Goal: Information Seeking & Learning: Learn about a topic

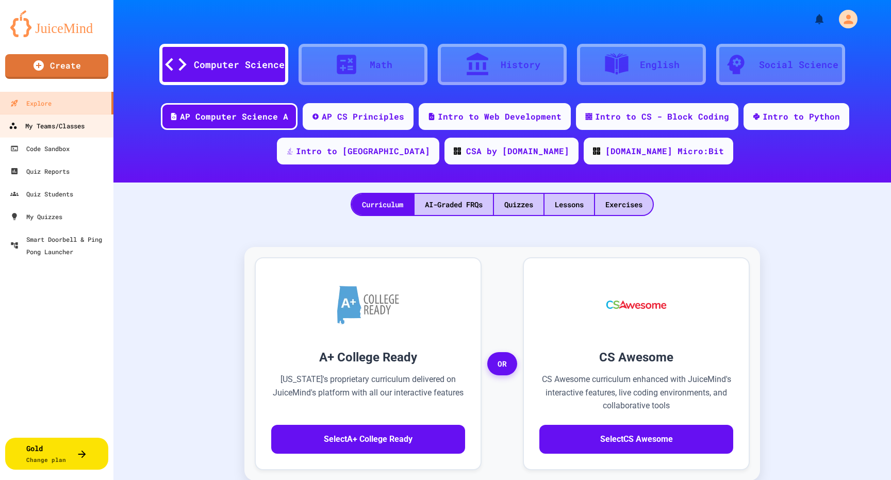
click at [59, 129] on div "My Teams/Classes" at bounding box center [47, 126] width 76 height 13
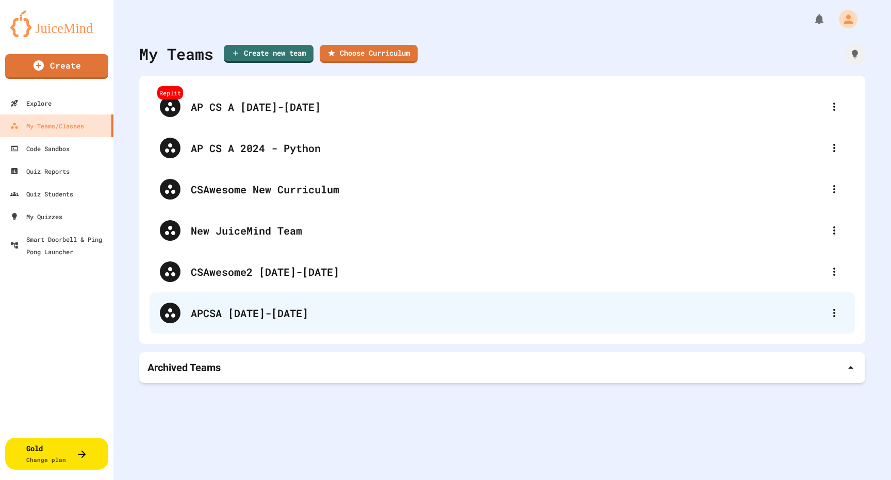
click at [262, 316] on div "APCSA [DATE]-[DATE]" at bounding box center [507, 312] width 633 height 15
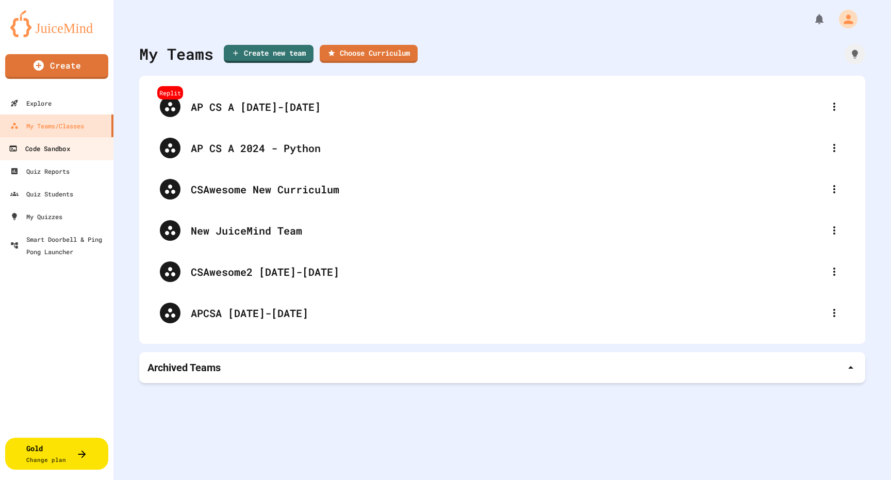
click at [53, 151] on div "Code Sandbox" at bounding box center [39, 148] width 61 height 13
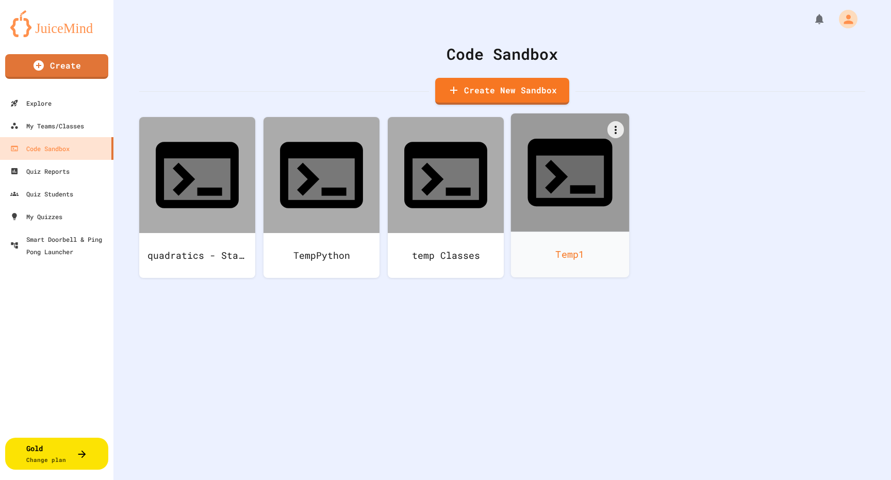
click at [561, 160] on icon at bounding box center [556, 177] width 23 height 34
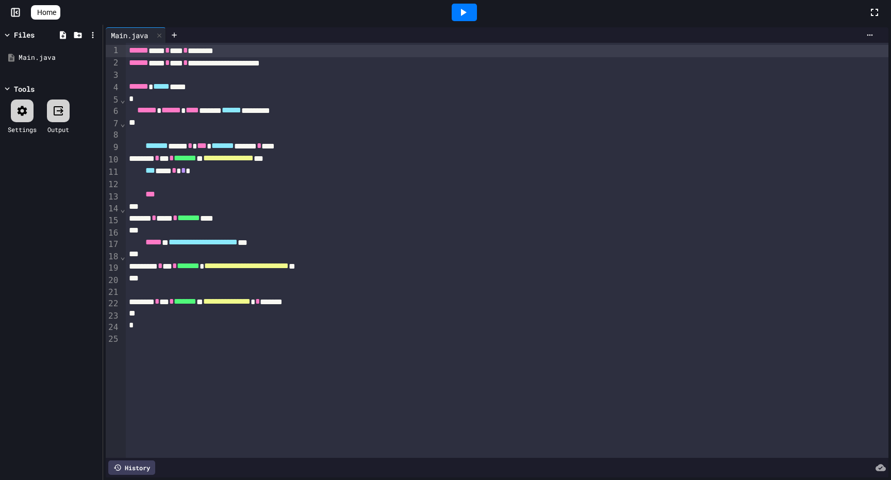
click at [251, 305] on span "**********" at bounding box center [226, 301] width 47 height 8
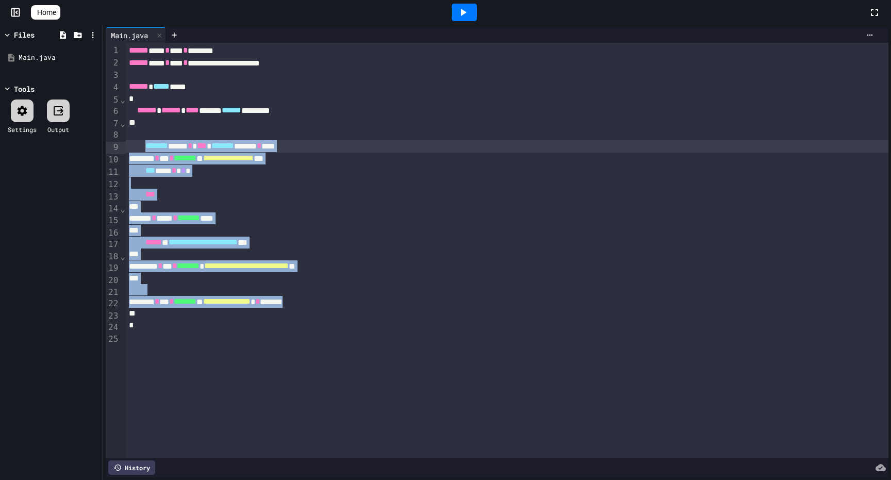
drag, startPoint x: 374, startPoint y: 309, endPoint x: 166, endPoint y: 145, distance: 265.0
click at [166, 145] on div "**********" at bounding box center [507, 250] width 762 height 415
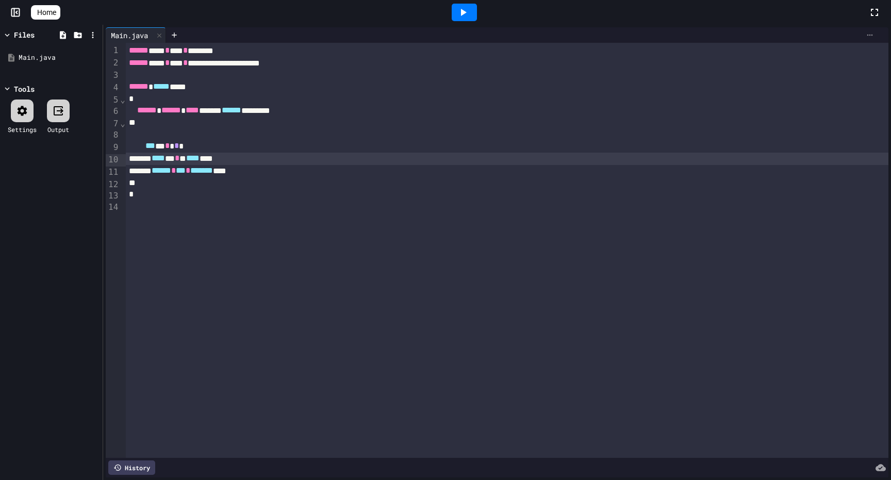
click at [869, 35] on icon at bounding box center [869, 35] width 8 height 8
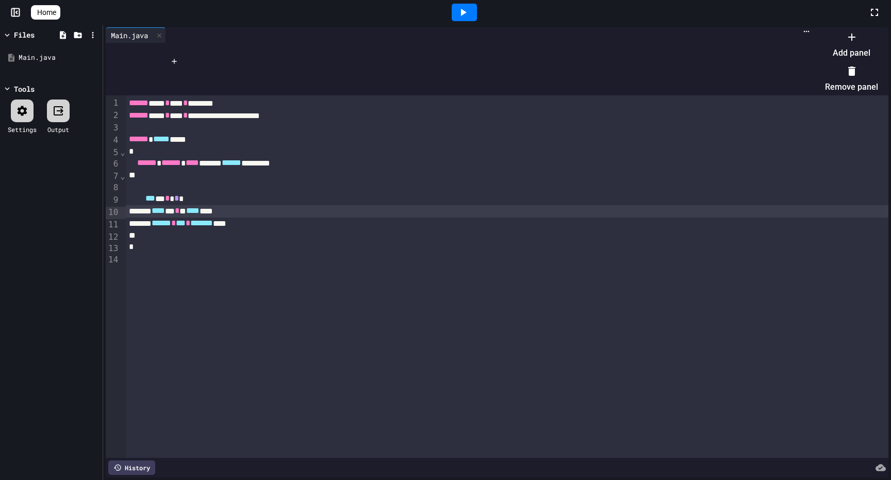
click at [846, 52] on li "Add panel" at bounding box center [851, 44] width 53 height 33
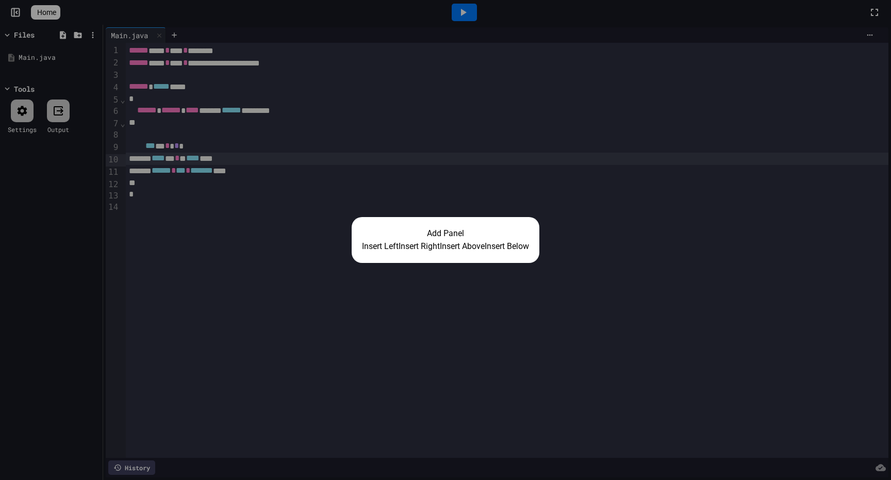
click at [411, 243] on button "Insert Right" at bounding box center [418, 246] width 41 height 12
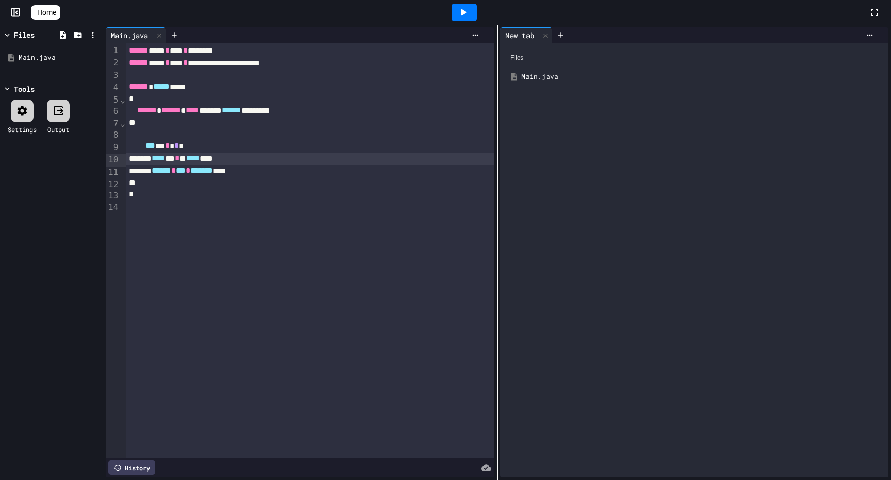
click at [469, 18] on icon at bounding box center [463, 12] width 12 height 12
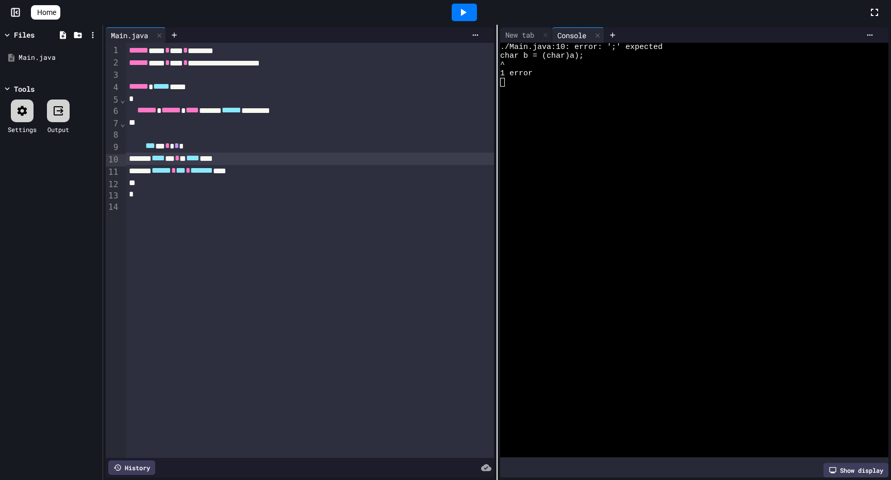
click at [263, 161] on div "**** * * * **** ****" at bounding box center [310, 159] width 368 height 12
click at [466, 11] on icon at bounding box center [464, 12] width 6 height 7
click at [237, 158] on div "**** * * * **** ***" at bounding box center [310, 159] width 368 height 12
click at [464, 9] on icon at bounding box center [463, 12] width 12 height 12
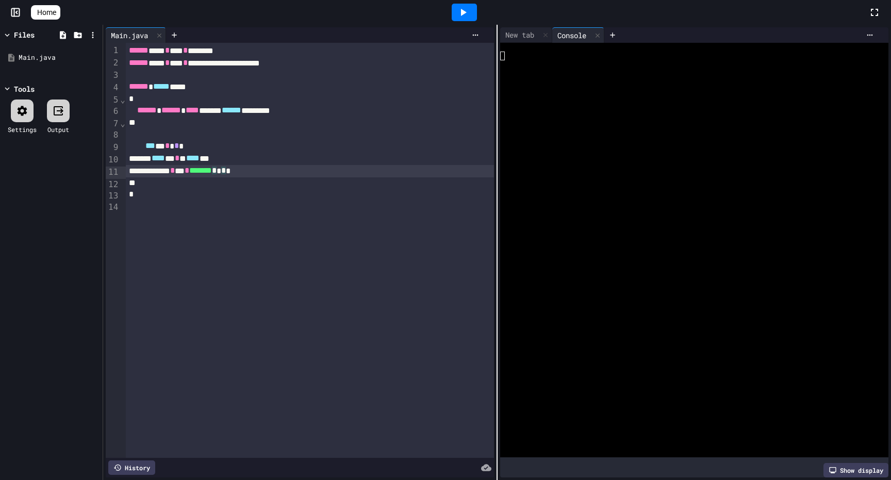
click at [252, 175] on div "****** * *** * ******* * * * *" at bounding box center [310, 171] width 368 height 12
click at [469, 10] on icon at bounding box center [463, 12] width 12 height 12
click at [279, 156] on div "**** * * * **** ***" at bounding box center [310, 159] width 368 height 12
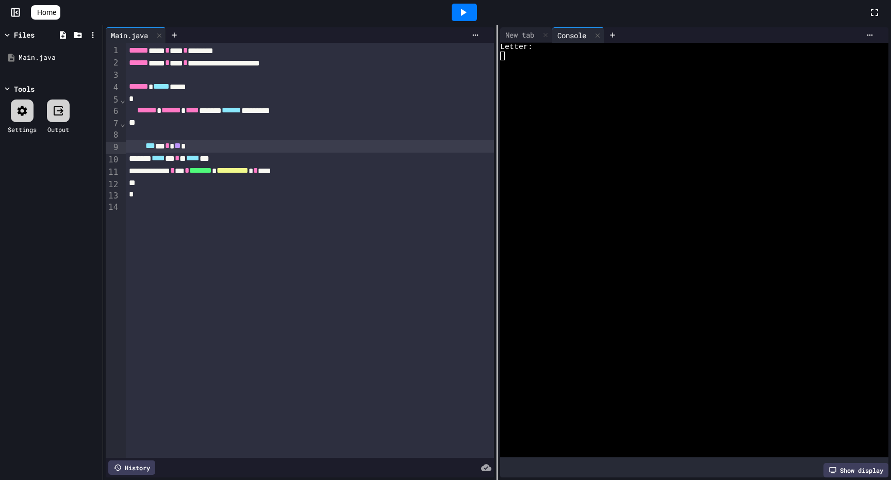
click at [466, 13] on icon at bounding box center [464, 12] width 6 height 7
click at [216, 153] on div "*** * * ** *" at bounding box center [310, 146] width 368 height 12
click at [475, 16] on div at bounding box center [464, 13] width 25 height 18
click at [187, 157] on div "**** * * * **** ***" at bounding box center [310, 159] width 368 height 12
click at [184, 144] on span "***" at bounding box center [179, 146] width 10 height 8
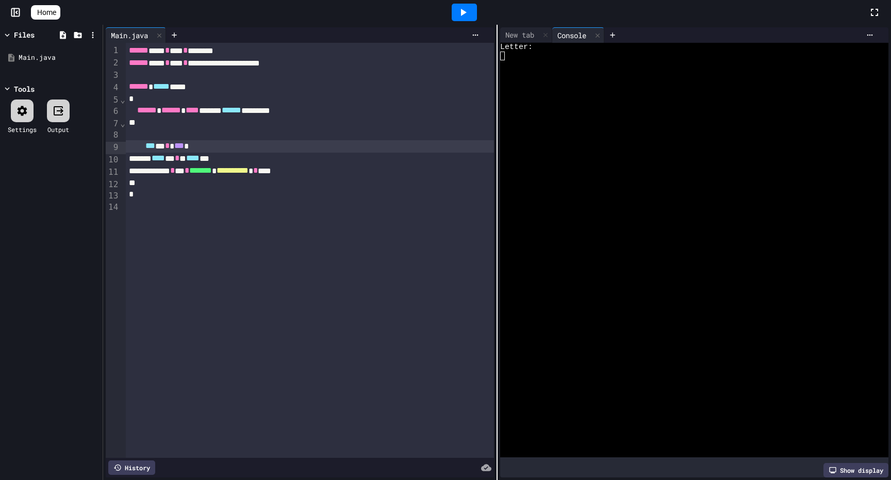
click at [467, 19] on div at bounding box center [464, 13] width 25 height 18
click at [325, 170] on div "**********" at bounding box center [310, 171] width 368 height 12
click at [328, 161] on div "**** * * * **** ***" at bounding box center [310, 159] width 368 height 12
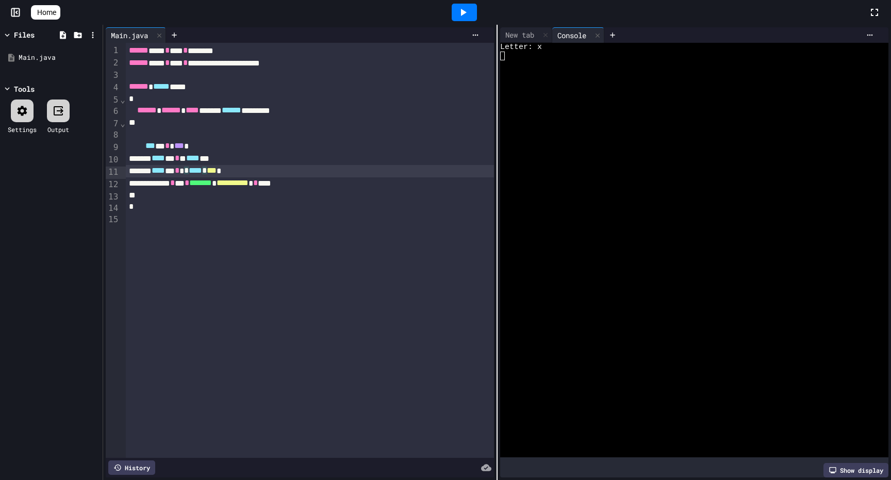
click at [476, 16] on div at bounding box center [464, 13] width 25 height 18
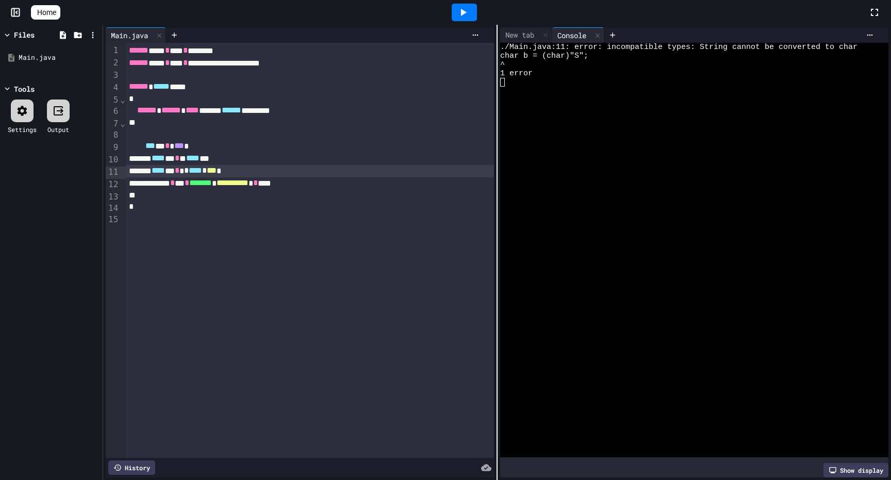
click at [245, 162] on div "**** * * * **** ***" at bounding box center [310, 159] width 368 height 12
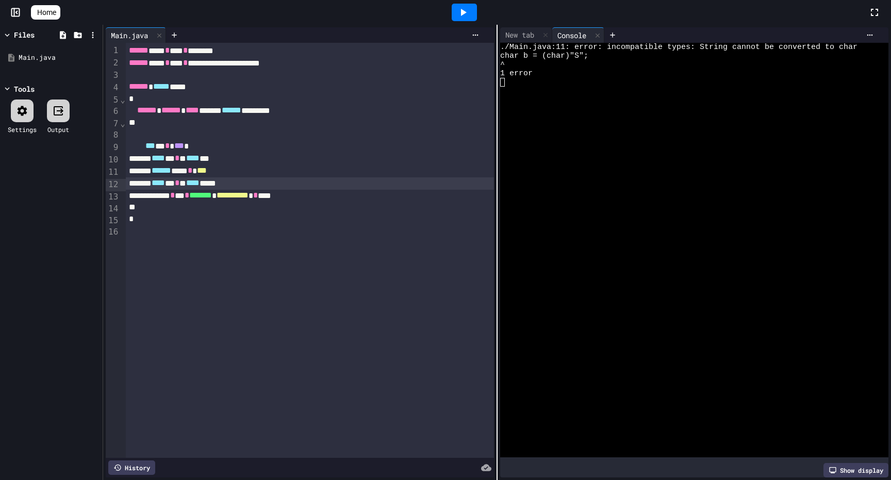
click at [469, 20] on div at bounding box center [464, 13] width 25 height 18
click at [575, 74] on div "1 error" at bounding box center [690, 73] width 380 height 9
click at [260, 175] on div "****** *** * ***" at bounding box center [310, 171] width 368 height 12
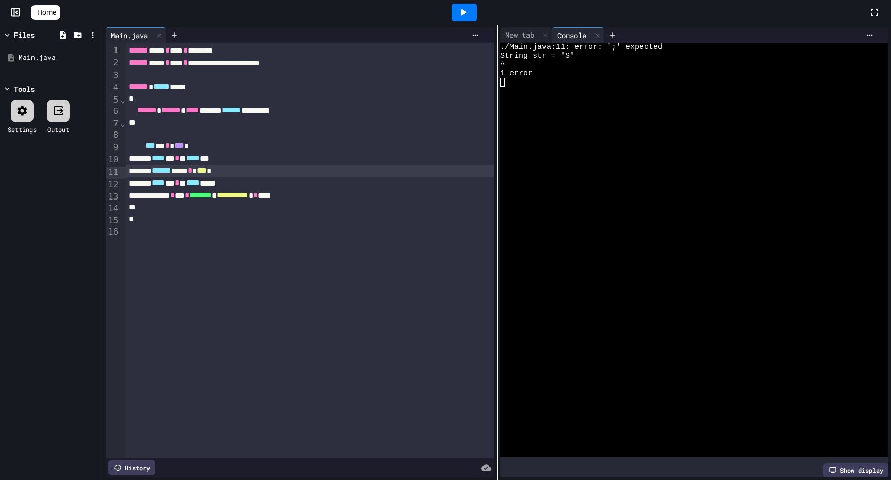
click at [466, 12] on icon at bounding box center [464, 12] width 6 height 7
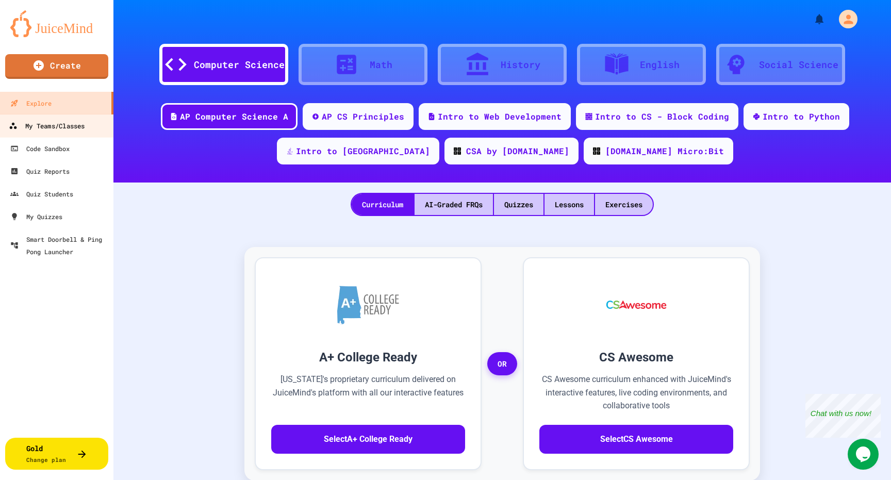
click at [44, 132] on link "My Teams/Classes" at bounding box center [56, 125] width 117 height 23
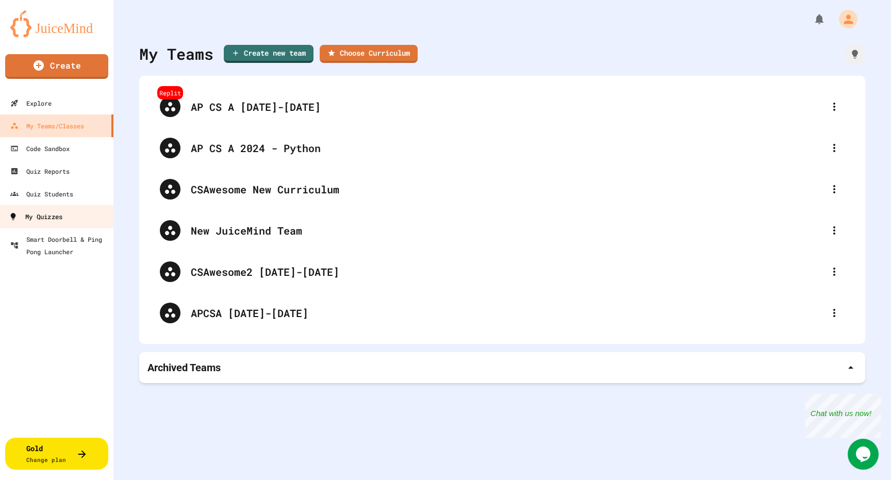
click at [60, 216] on div "My Quizzes" at bounding box center [36, 216] width 54 height 13
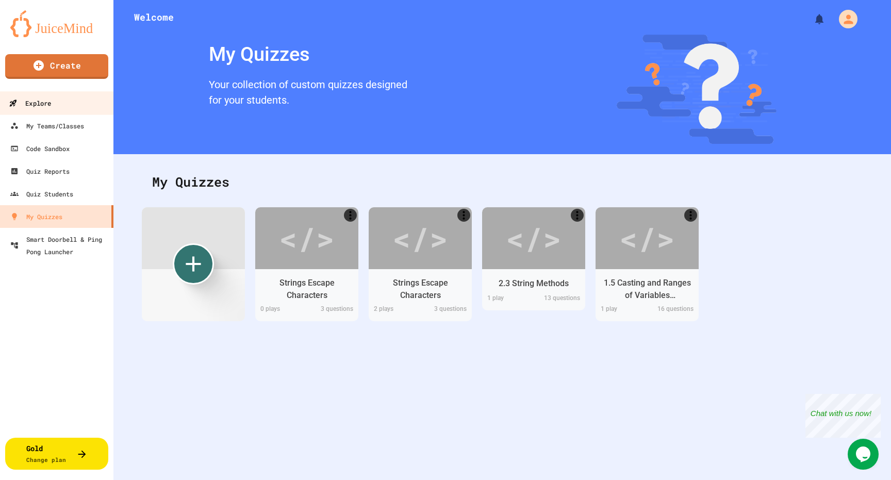
click at [40, 102] on div "Explore" at bounding box center [30, 103] width 42 height 13
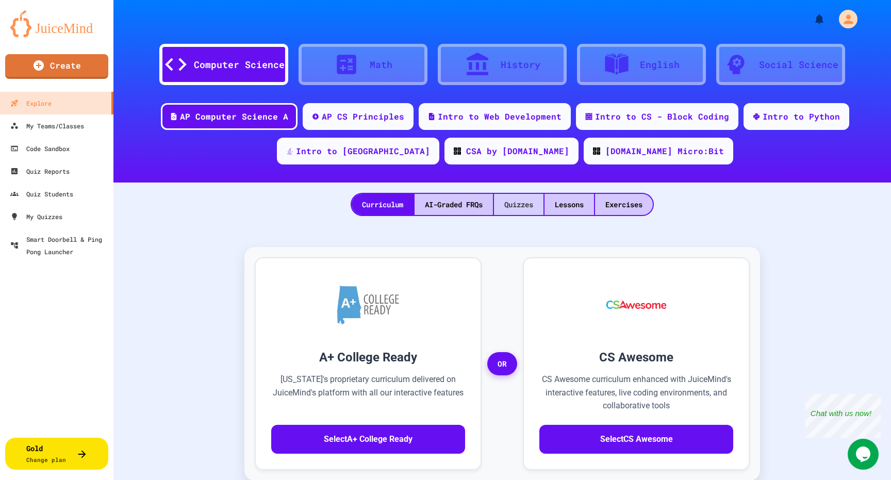
click at [534, 209] on div "Quizzes" at bounding box center [518, 204] width 49 height 21
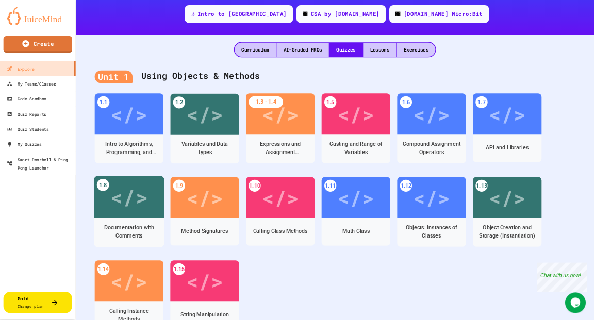
scroll to position [130, 0]
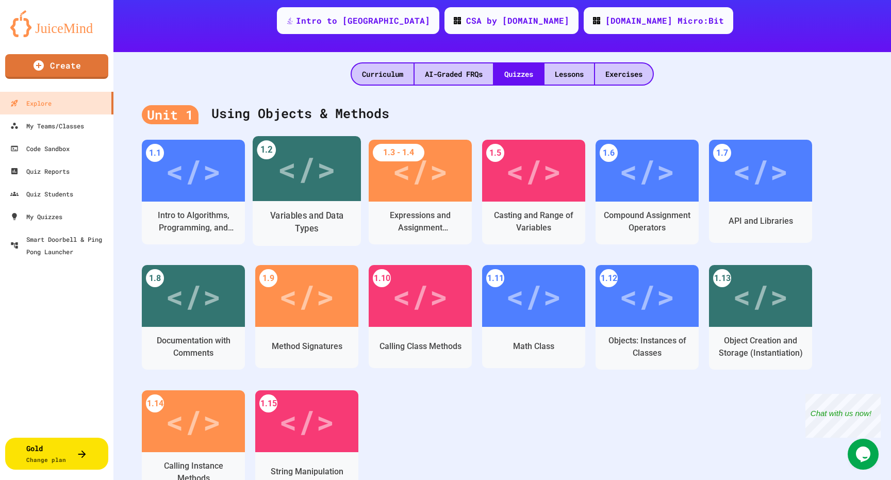
click at [334, 176] on div "</>" at bounding box center [306, 168] width 58 height 49
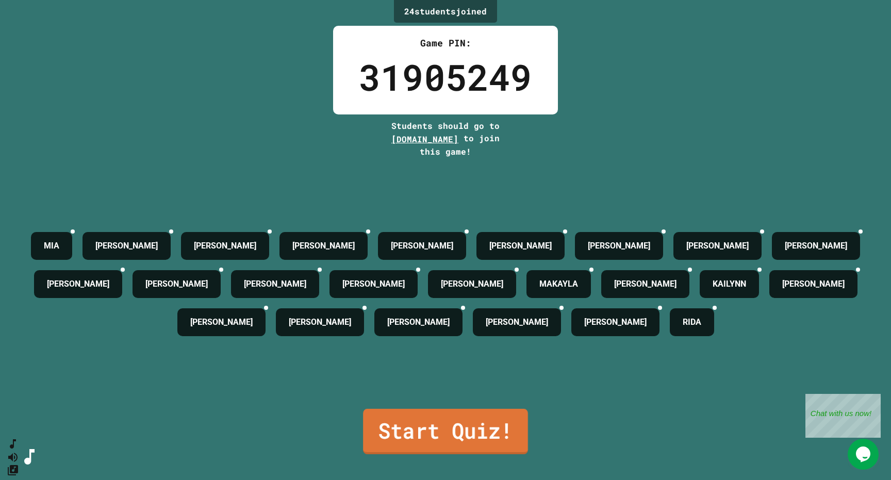
click at [408, 427] on link "Start Quiz!" at bounding box center [445, 431] width 165 height 45
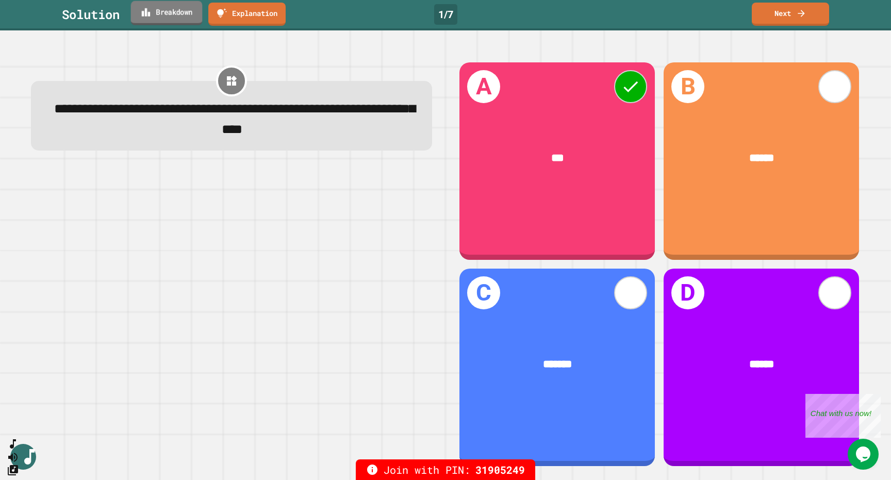
click at [182, 13] on link "Breakdown" at bounding box center [167, 13] width 72 height 24
click at [812, 21] on link "Next" at bounding box center [790, 13] width 75 height 24
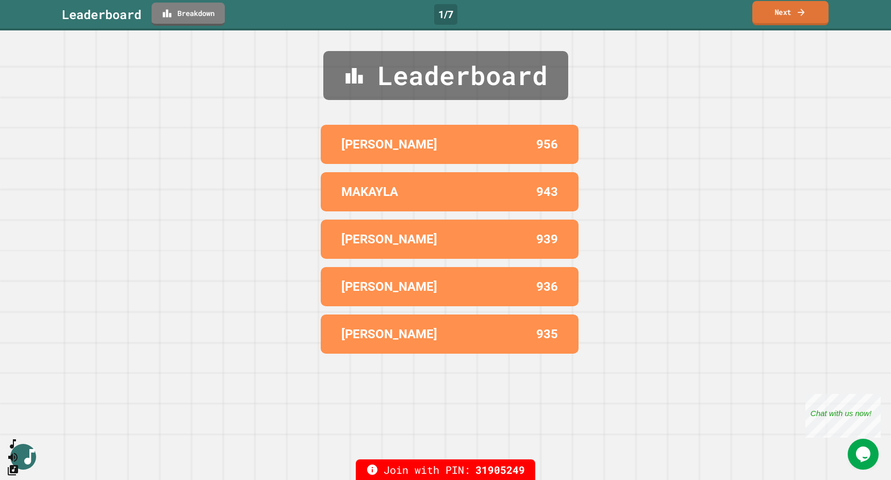
click at [792, 19] on link "Next" at bounding box center [790, 13] width 76 height 24
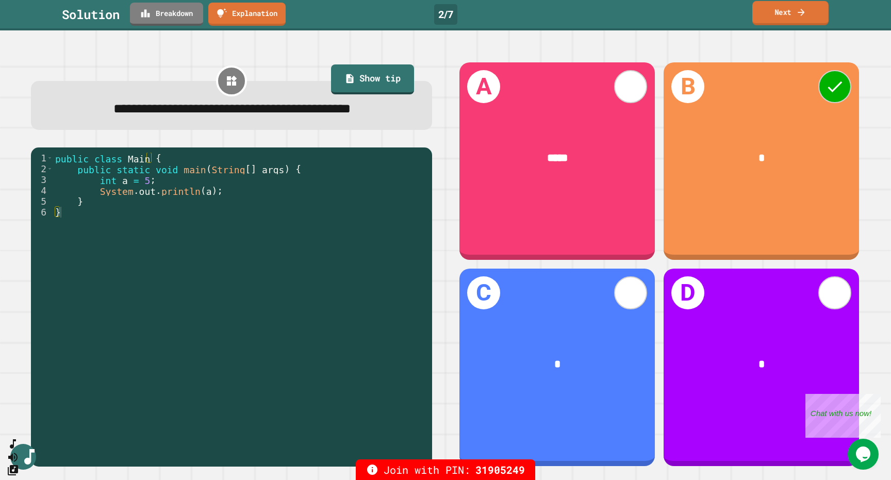
click at [797, 7] on icon at bounding box center [801, 12] width 10 height 11
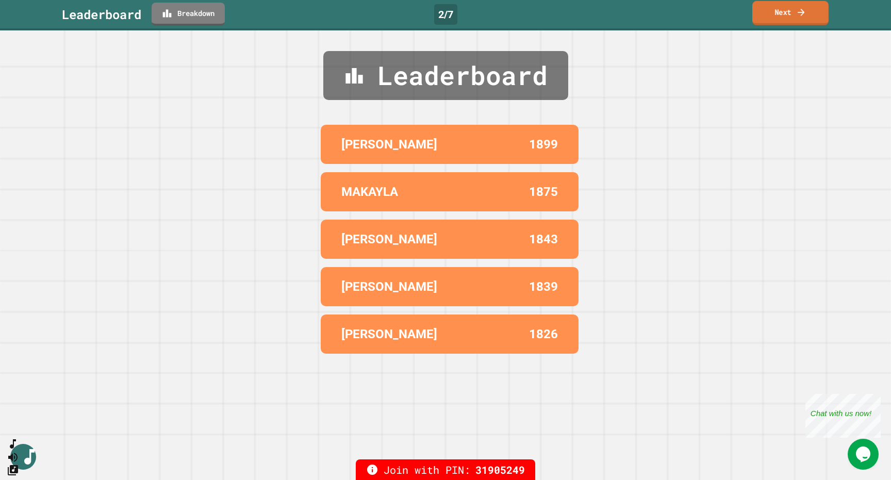
click at [797, 7] on icon at bounding box center [801, 12] width 10 height 11
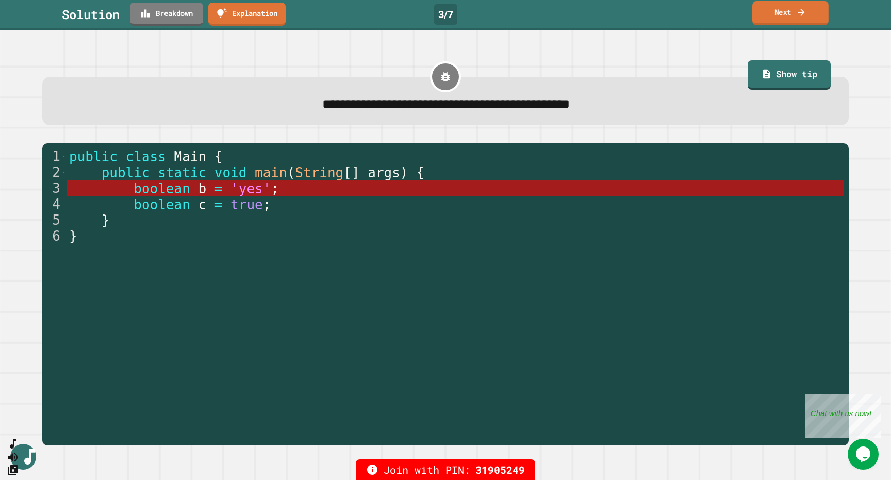
click at [797, 16] on icon at bounding box center [801, 12] width 10 height 11
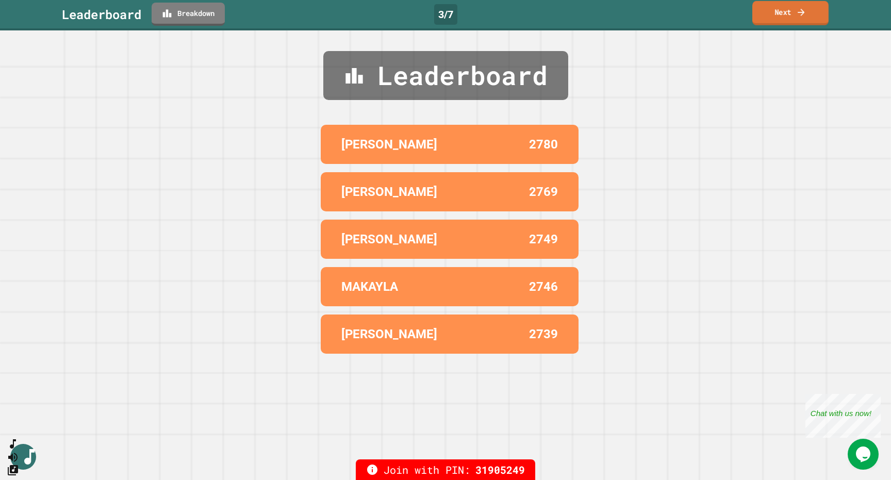
click at [797, 16] on icon at bounding box center [801, 12] width 10 height 11
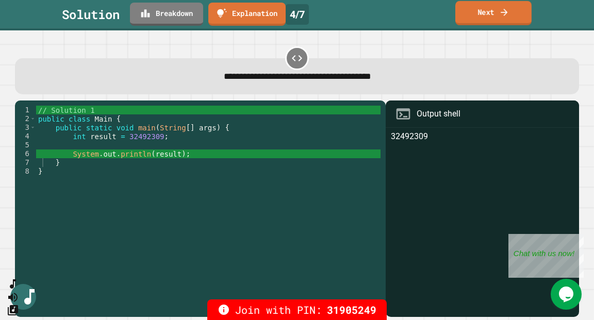
click at [510, 19] on link "Next" at bounding box center [493, 13] width 76 height 24
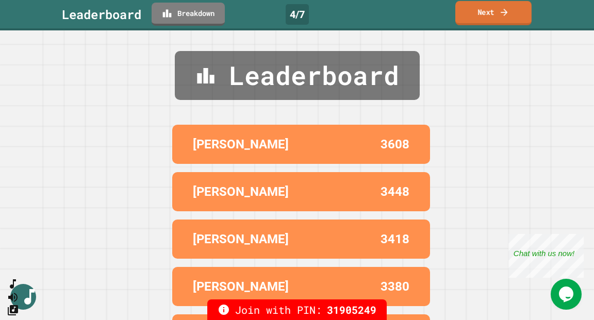
click at [510, 20] on link "Next" at bounding box center [493, 13] width 76 height 24
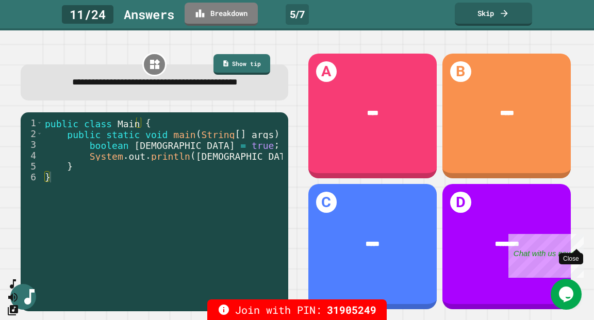
click at [577, 239] on div "Close" at bounding box center [576, 240] width 13 height 13
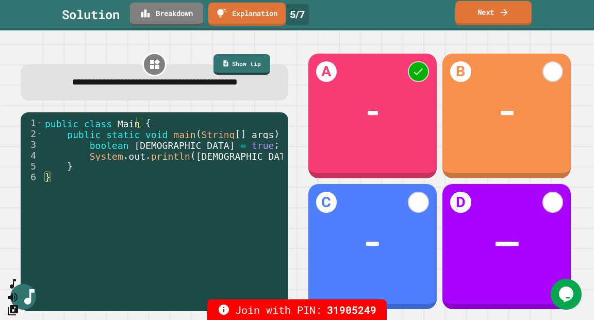
click at [481, 9] on link "Next" at bounding box center [493, 13] width 76 height 24
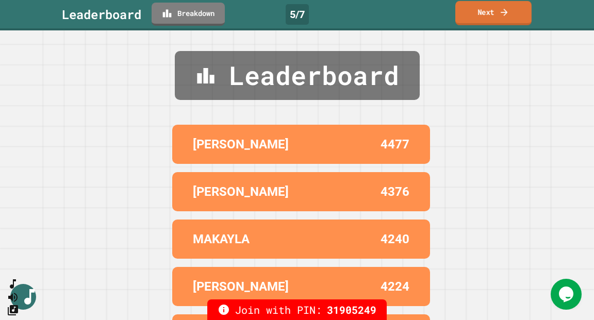
click at [481, 9] on link "Next" at bounding box center [493, 13] width 76 height 24
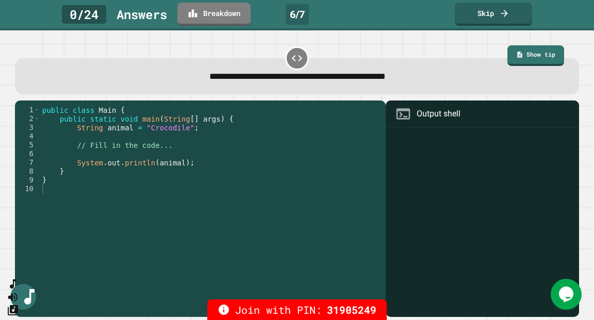
click at [385, 79] on span "**********" at bounding box center [297, 76] width 176 height 9
click at [477, 21] on link "Skip" at bounding box center [493, 13] width 76 height 24
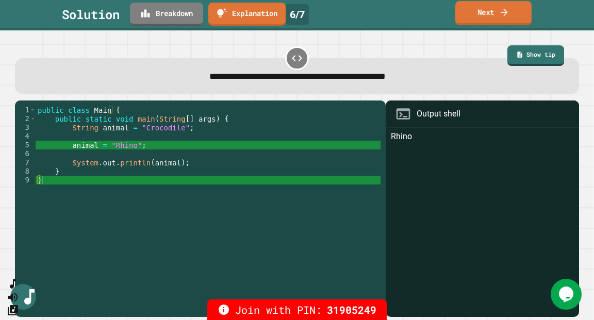
click at [477, 21] on link "Next" at bounding box center [493, 13] width 76 height 24
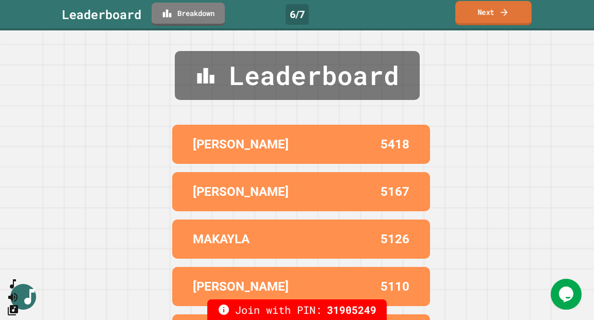
click at [477, 21] on link "Next" at bounding box center [493, 13] width 76 height 24
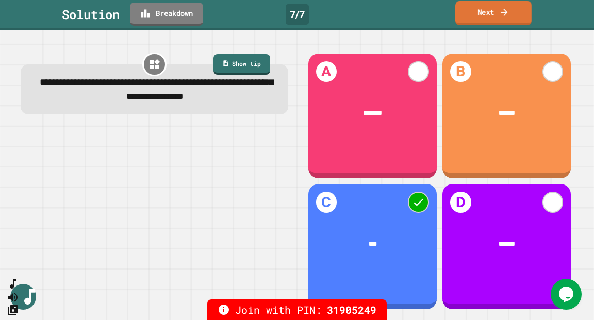
click at [479, 19] on link "Next" at bounding box center [493, 13] width 76 height 24
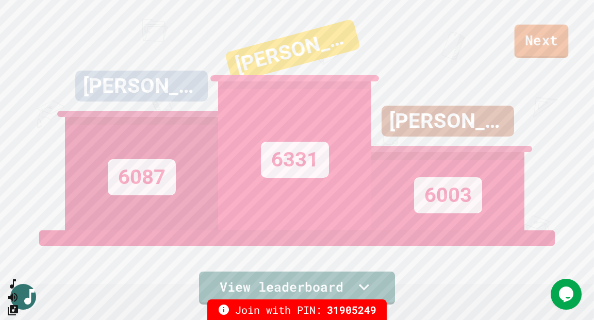
click at [535, 45] on link "Next" at bounding box center [541, 42] width 54 height 34
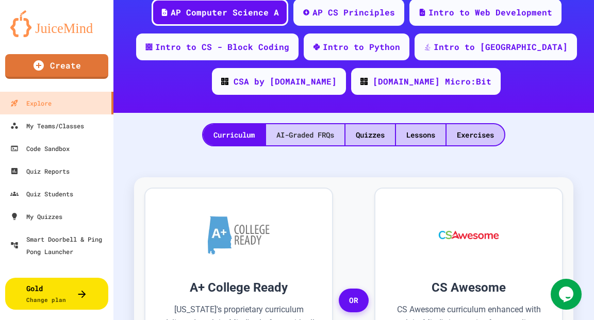
scroll to position [197, 0]
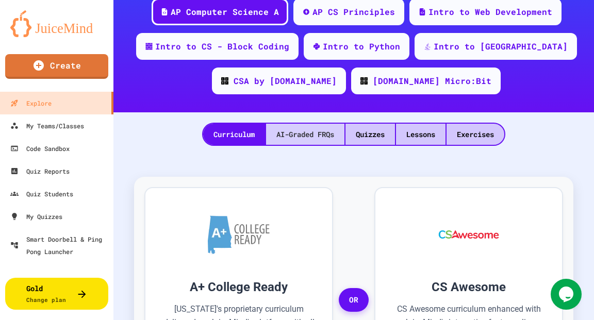
click at [306, 134] on div "AI-Graded FRQs" at bounding box center [305, 134] width 78 height 21
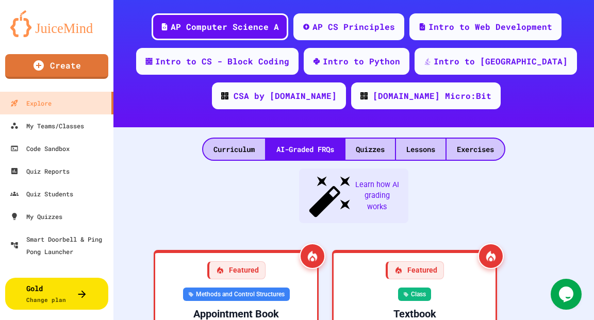
scroll to position [196, 0]
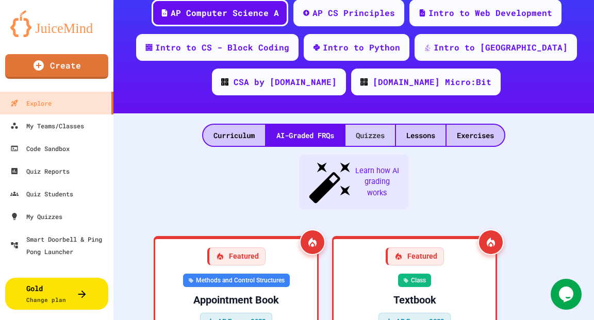
click at [380, 139] on div "Quizzes" at bounding box center [369, 135] width 49 height 21
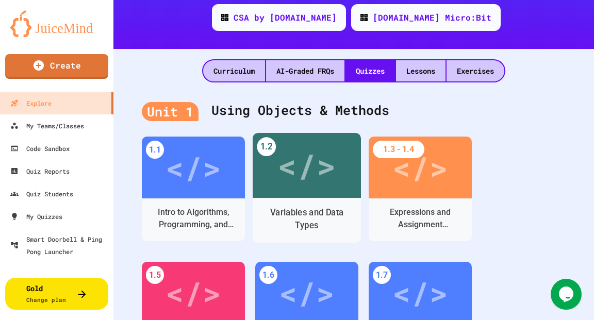
click at [313, 163] on div "</>" at bounding box center [306, 165] width 58 height 49
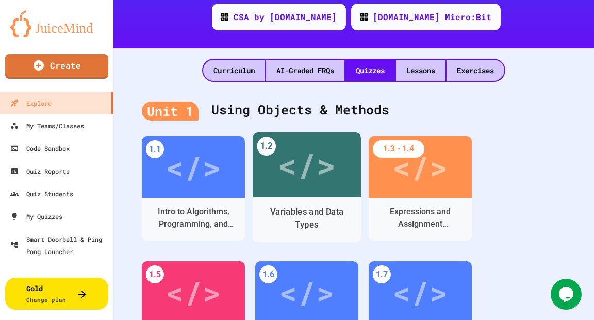
scroll to position [261, 0]
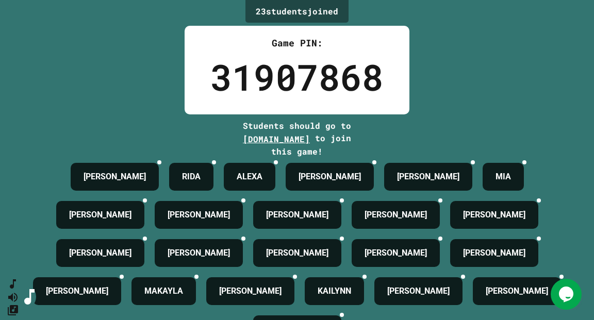
scroll to position [118, 0]
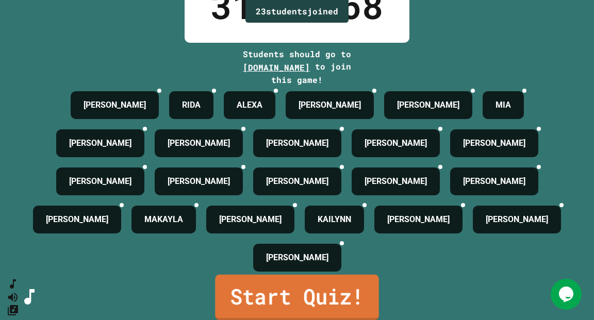
click at [349, 293] on link "Start Quiz!" at bounding box center [296, 297] width 163 height 45
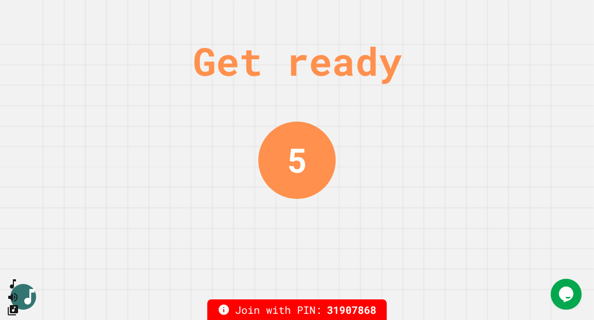
scroll to position [0, 0]
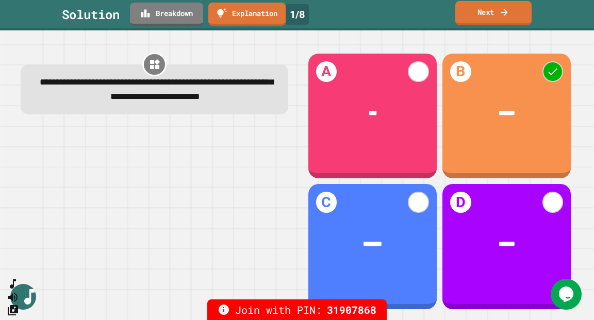
click at [491, 21] on link "Next" at bounding box center [493, 13] width 76 height 24
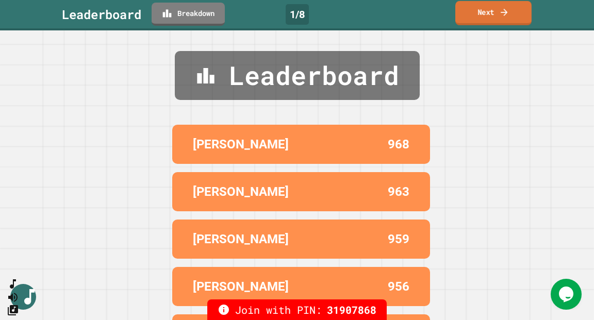
click at [491, 21] on link "Next" at bounding box center [493, 13] width 76 height 24
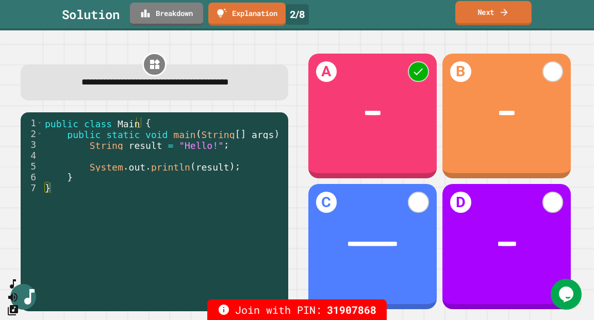
click at [491, 21] on link "Next" at bounding box center [493, 13] width 76 height 24
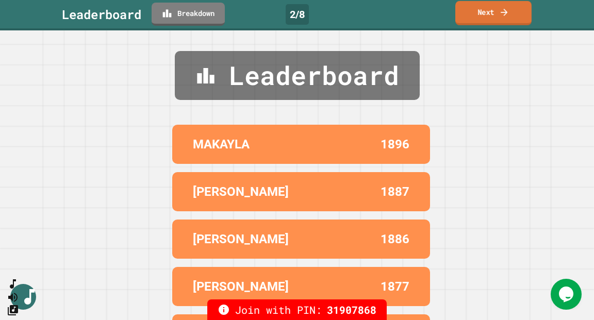
click at [491, 21] on link "Next" at bounding box center [493, 13] width 76 height 24
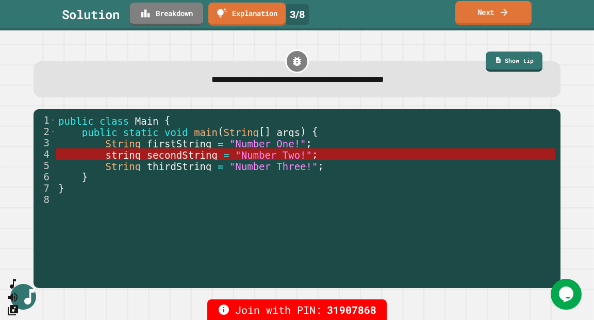
click at [499, 15] on link "Next" at bounding box center [493, 13] width 76 height 24
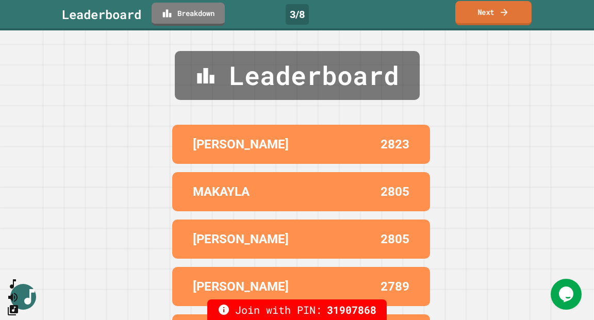
click at [499, 15] on link "Next" at bounding box center [493, 13] width 76 height 24
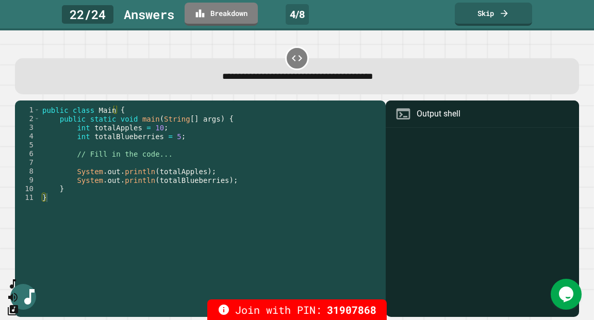
click at [170, 137] on div "public class Main { public static void main ( String [ ] args ) { int totalAppl…" at bounding box center [210, 211] width 341 height 210
click at [512, 21] on link "Skip" at bounding box center [493, 13] width 76 height 24
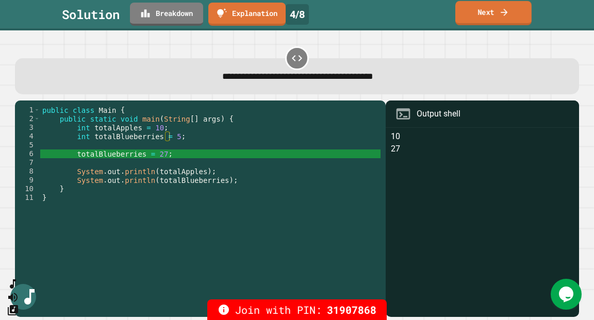
click at [512, 21] on link "Next" at bounding box center [493, 13] width 76 height 24
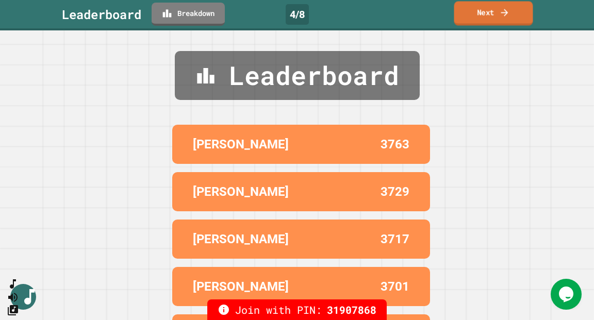
click at [509, 13] on icon at bounding box center [504, 12] width 10 height 11
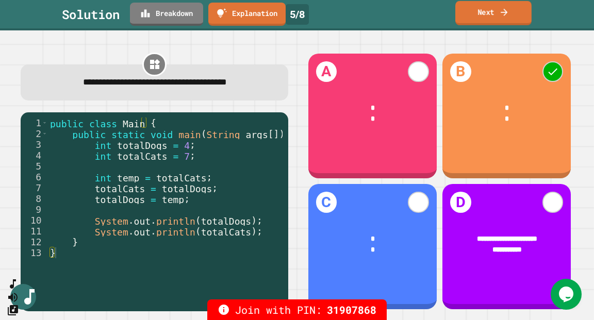
click at [487, 13] on link "Next" at bounding box center [493, 13] width 76 height 24
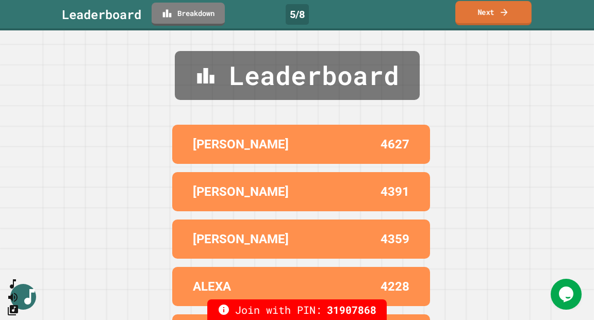
click at [487, 13] on link "Next" at bounding box center [493, 13] width 76 height 24
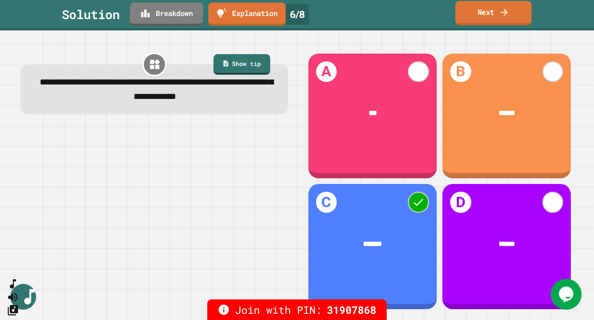
click at [487, 16] on link "Next" at bounding box center [493, 13] width 76 height 24
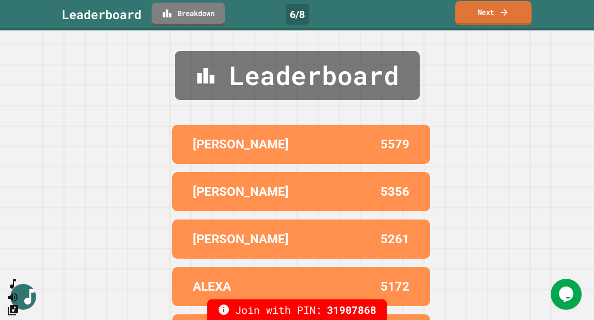
click at [487, 16] on link "Next" at bounding box center [493, 13] width 76 height 24
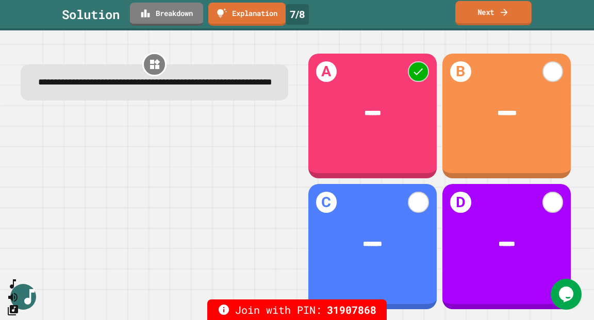
click at [481, 14] on link "Next" at bounding box center [493, 13] width 76 height 24
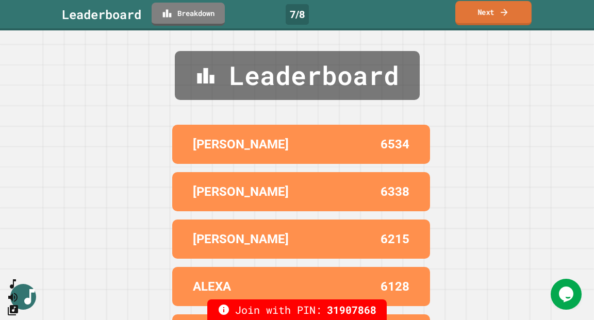
click at [482, 13] on link "Next" at bounding box center [493, 13] width 76 height 24
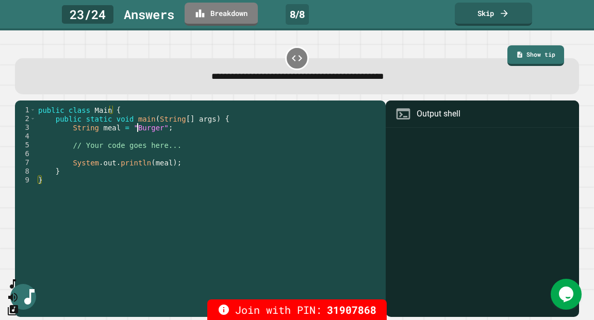
click at [139, 127] on div "public class Main { public static void main ( String [ ] args ) { String meal =…" at bounding box center [208, 211] width 345 height 210
click at [497, 20] on link "Skip" at bounding box center [493, 13] width 76 height 24
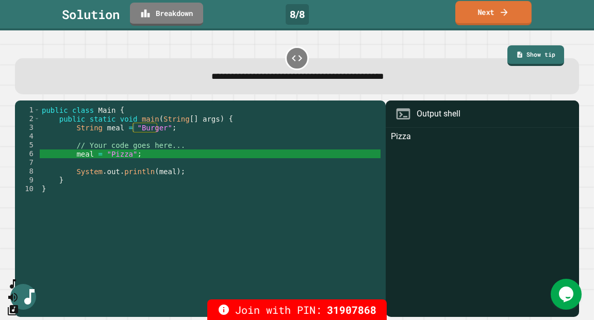
click at [474, 10] on link "Next" at bounding box center [493, 13] width 76 height 24
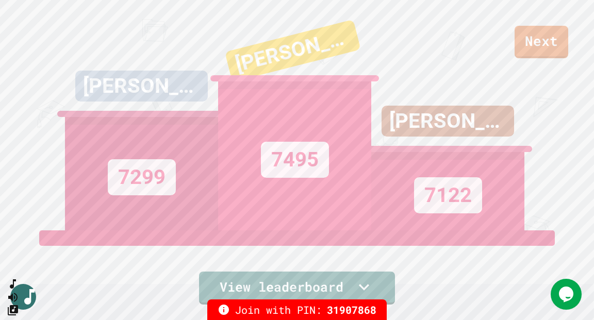
click at [519, 44] on div "[PERSON_NAME] 7122" at bounding box center [447, 115] width 153 height 230
click at [529, 46] on link "Next" at bounding box center [541, 41] width 54 height 33
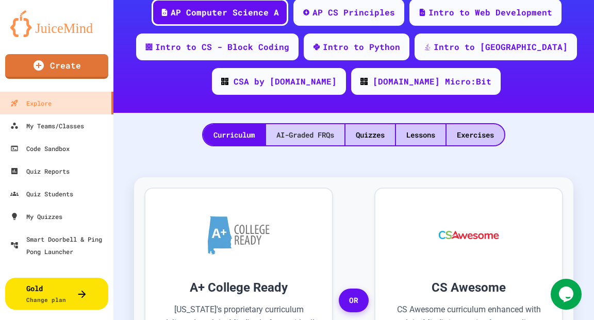
scroll to position [197, 0]
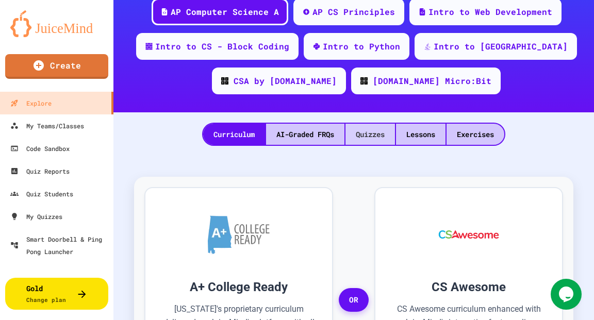
click at [377, 136] on div "Quizzes" at bounding box center [369, 134] width 49 height 21
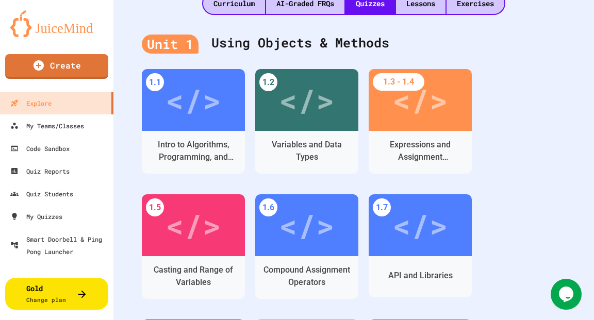
scroll to position [329, 0]
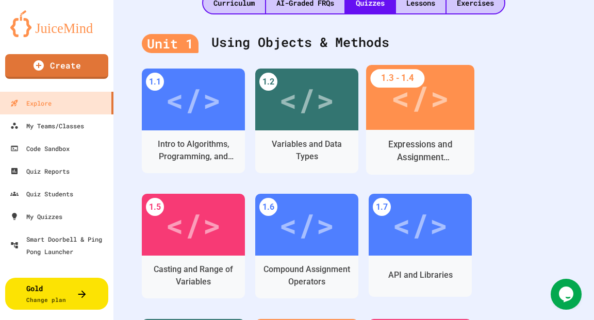
click at [448, 105] on div "</>" at bounding box center [420, 97] width 58 height 48
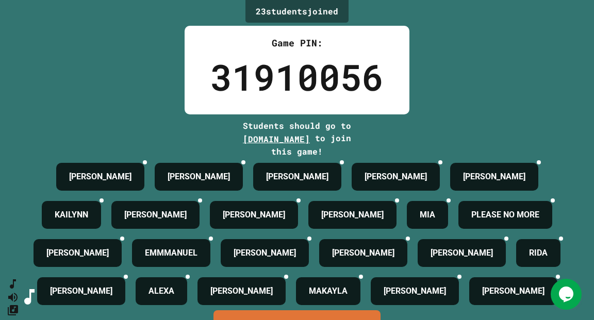
scroll to position [118, 0]
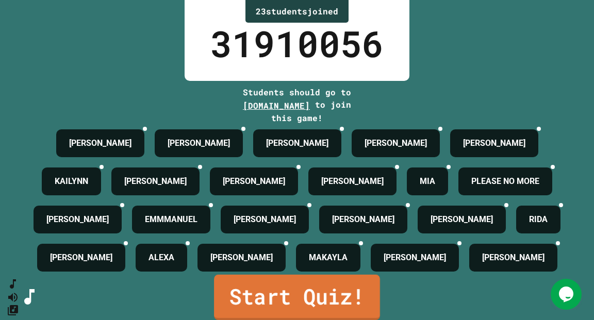
click at [302, 287] on link "Start Quiz!" at bounding box center [297, 297] width 166 height 45
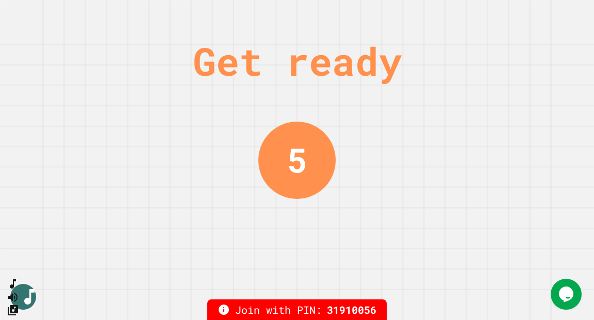
scroll to position [0, 0]
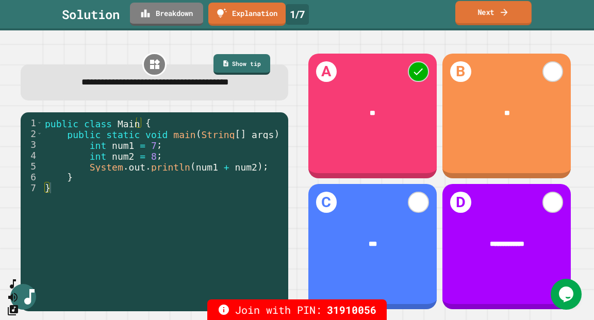
click at [479, 13] on link "Next" at bounding box center [493, 13] width 76 height 24
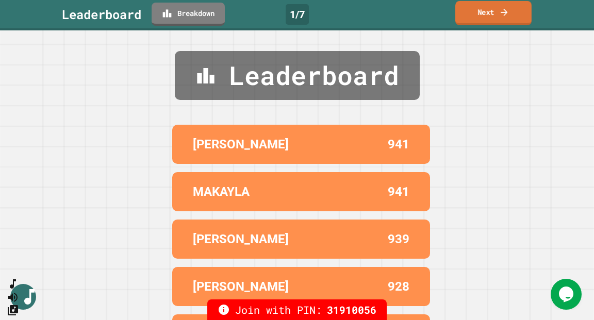
click at [479, 13] on link "Next" at bounding box center [493, 13] width 76 height 24
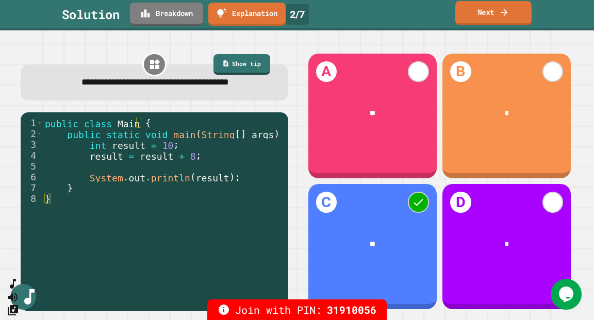
click at [479, 13] on link "Next" at bounding box center [493, 13] width 76 height 24
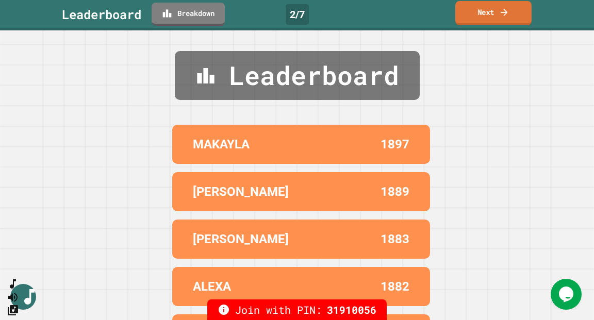
click at [479, 13] on link "Next" at bounding box center [493, 13] width 76 height 24
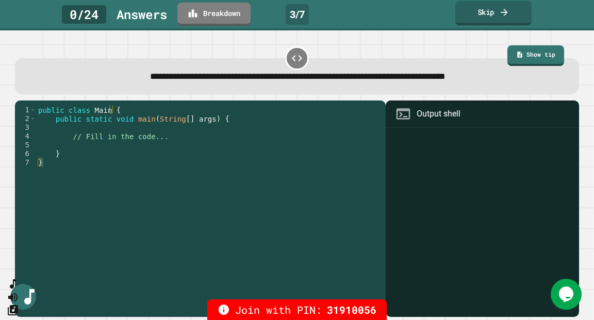
drag, startPoint x: 479, startPoint y: 13, endPoint x: 71, endPoint y: -32, distance: 410.8
click at [71, 0] on html "**********" at bounding box center [297, 160] width 594 height 320
click at [476, 16] on link "Skip" at bounding box center [493, 13] width 75 height 24
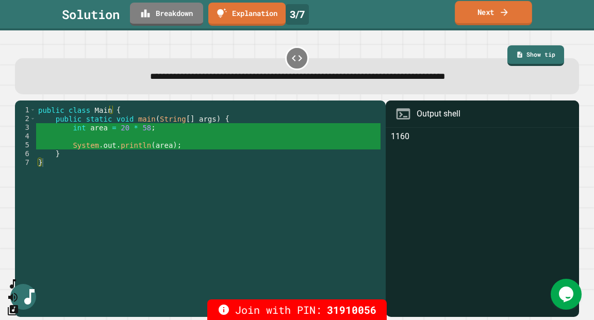
click at [476, 16] on link "Next" at bounding box center [493, 13] width 77 height 24
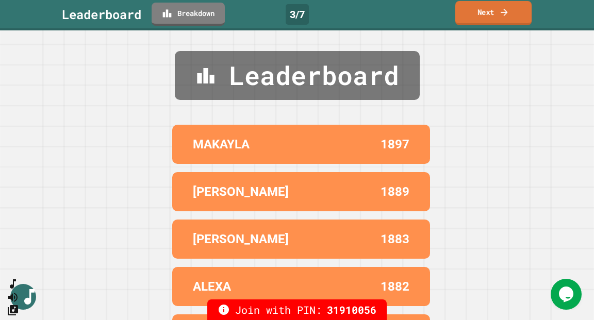
click at [505, 11] on icon at bounding box center [504, 12] width 10 height 11
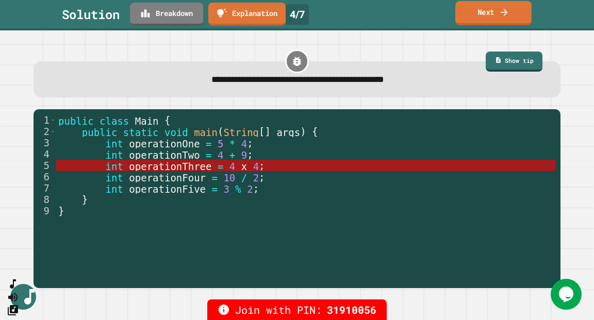
click at [488, 14] on link "Next" at bounding box center [493, 13] width 76 height 24
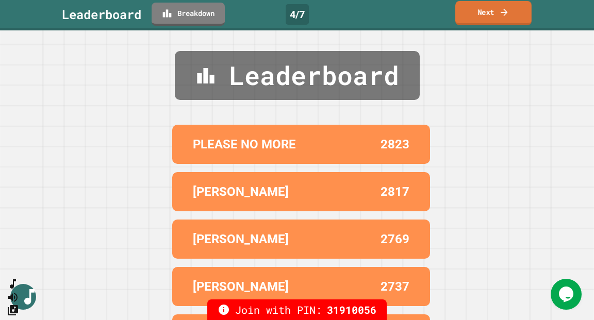
click at [488, 14] on link "Next" at bounding box center [493, 13] width 76 height 24
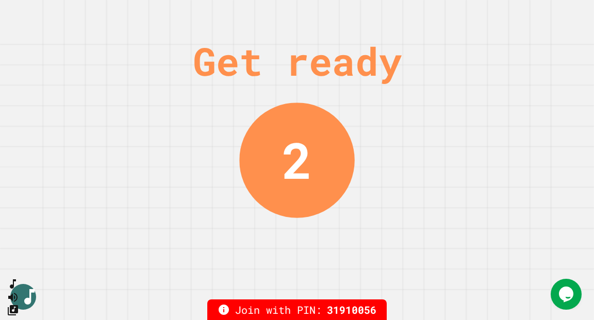
click at [318, 59] on div "Get ready" at bounding box center [297, 61] width 209 height 58
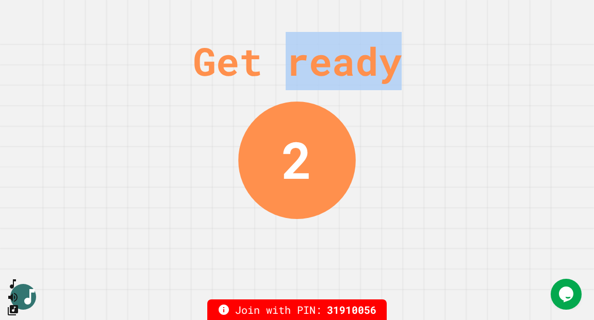
click at [318, 59] on div "Get ready" at bounding box center [297, 61] width 209 height 58
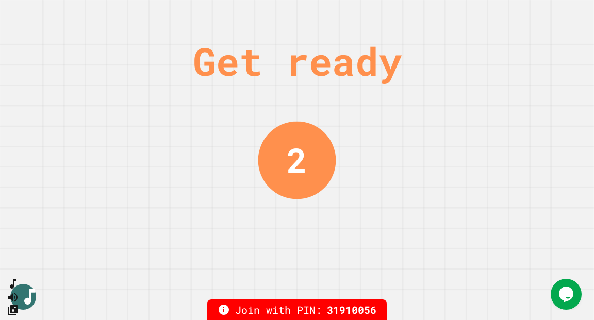
click at [318, 59] on div "Get ready" at bounding box center [297, 61] width 209 height 58
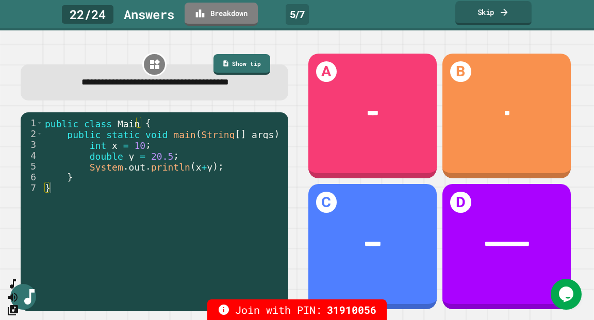
click at [501, 10] on icon at bounding box center [504, 12] width 10 height 11
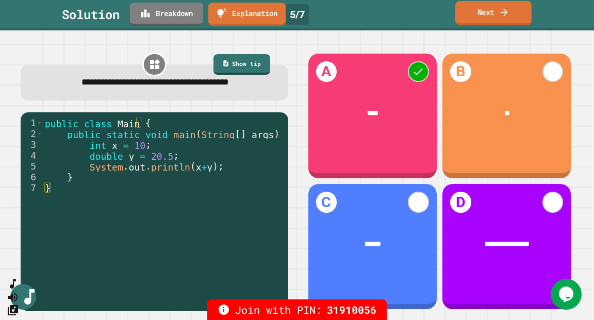
click at [501, 10] on icon at bounding box center [504, 12] width 10 height 11
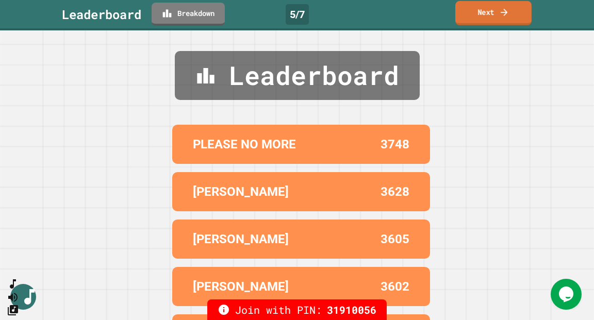
click at [501, 10] on icon at bounding box center [504, 12] width 10 height 11
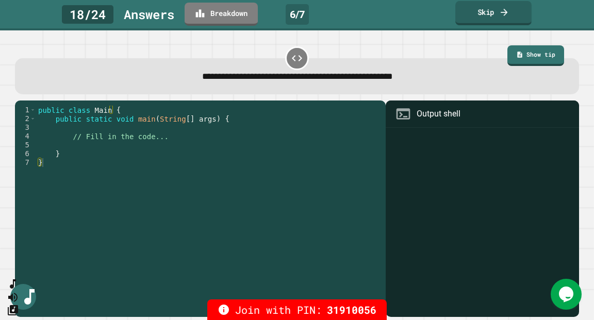
click at [510, 19] on link "Skip" at bounding box center [493, 13] width 76 height 24
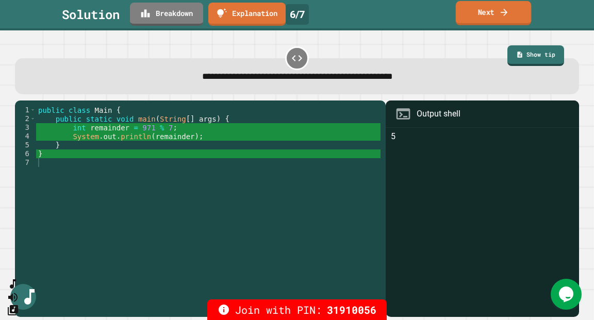
click at [488, 16] on link "Next" at bounding box center [493, 13] width 75 height 24
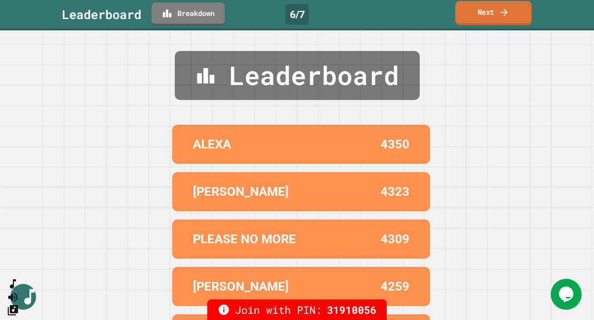
click at [488, 16] on link "Next" at bounding box center [493, 13] width 76 height 24
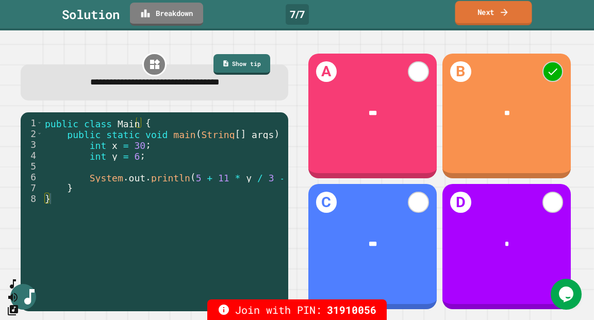
click at [478, 18] on link "Next" at bounding box center [493, 13] width 77 height 24
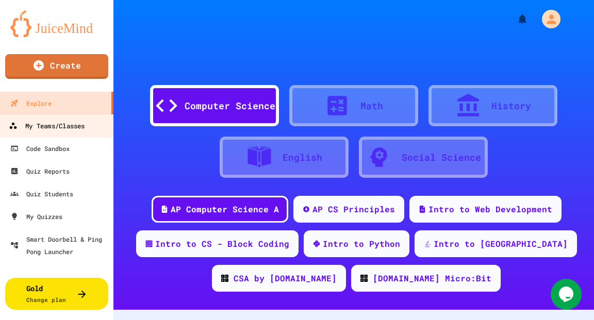
click at [44, 129] on div "My Teams/Classes" at bounding box center [47, 126] width 76 height 13
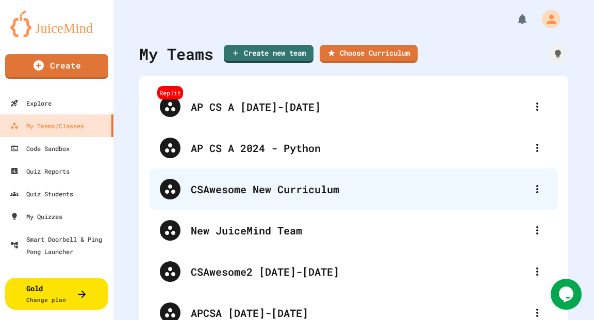
scroll to position [63, 0]
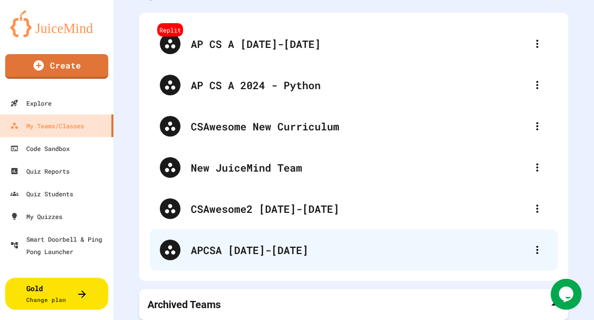
click at [253, 255] on div "APCSA [DATE]-[DATE]" at bounding box center [359, 249] width 336 height 15
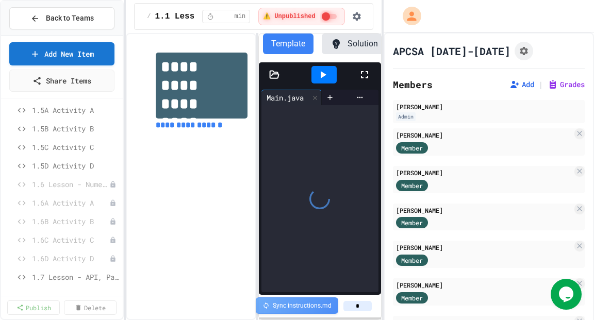
scroll to position [320, 0]
click at [81, 182] on span "1.6 Lesson - Numeric Casts" at bounding box center [65, 183] width 67 height 11
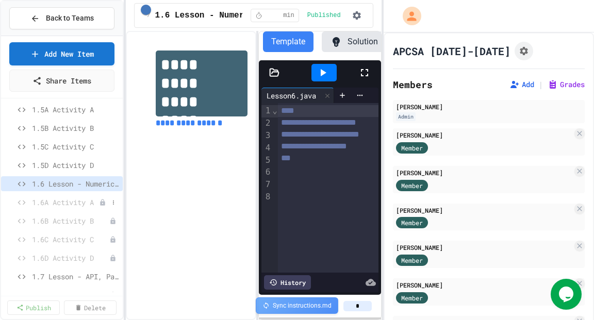
click at [70, 203] on span "1.6A Activity A" at bounding box center [65, 202] width 67 height 11
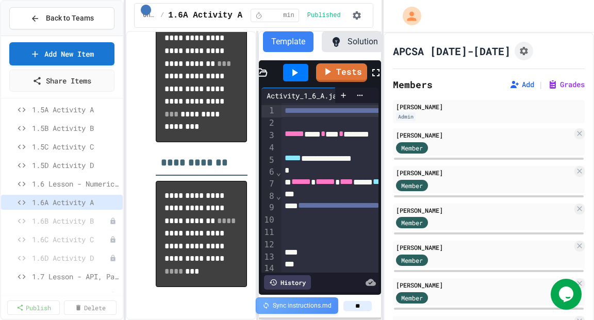
scroll to position [486, 0]
click at [79, 221] on span "1.6B Activity B" at bounding box center [70, 220] width 77 height 11
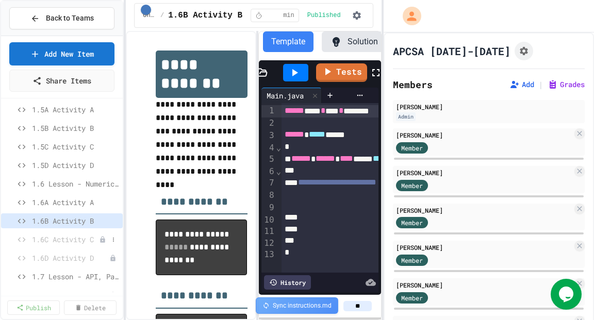
click at [79, 243] on span "1.6C Activity C" at bounding box center [65, 239] width 67 height 11
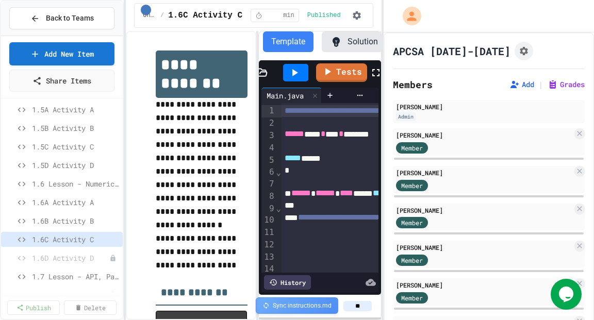
scroll to position [205, 0]
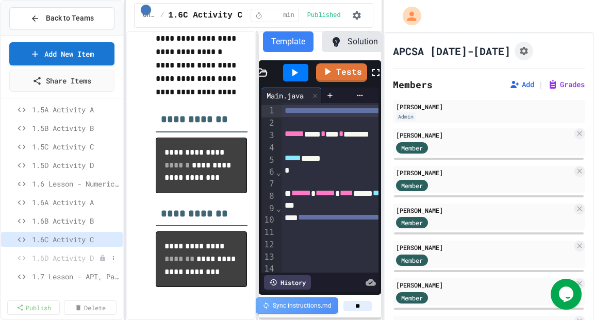
click at [63, 258] on span "1.6D Activity D" at bounding box center [65, 258] width 67 height 11
